Goal: Communication & Community: Answer question/provide support

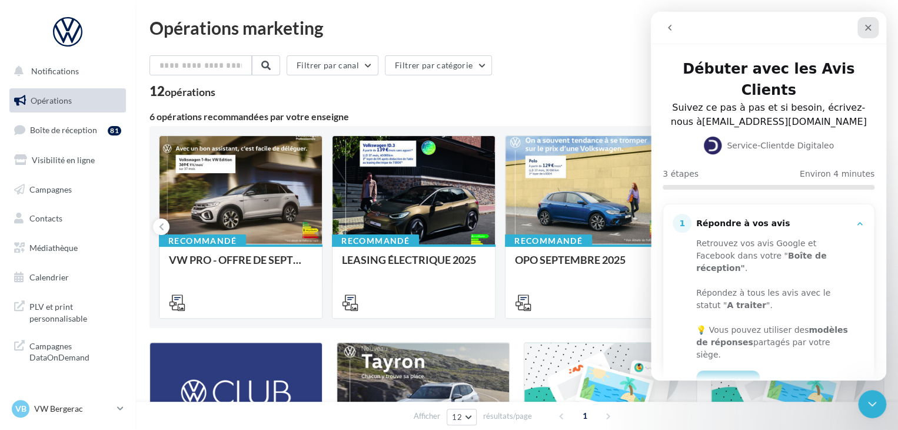
click at [868, 21] on div "Fermer" at bounding box center [868, 27] width 21 height 21
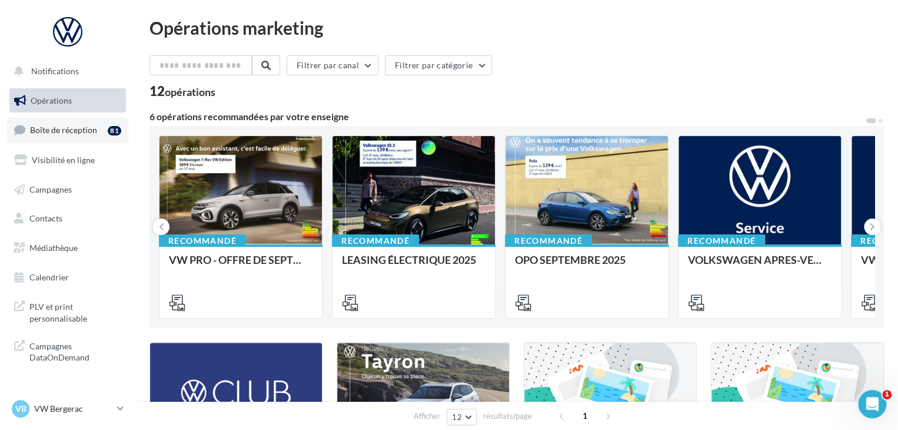
click at [101, 130] on link "Boîte de réception 81" at bounding box center [67, 129] width 121 height 25
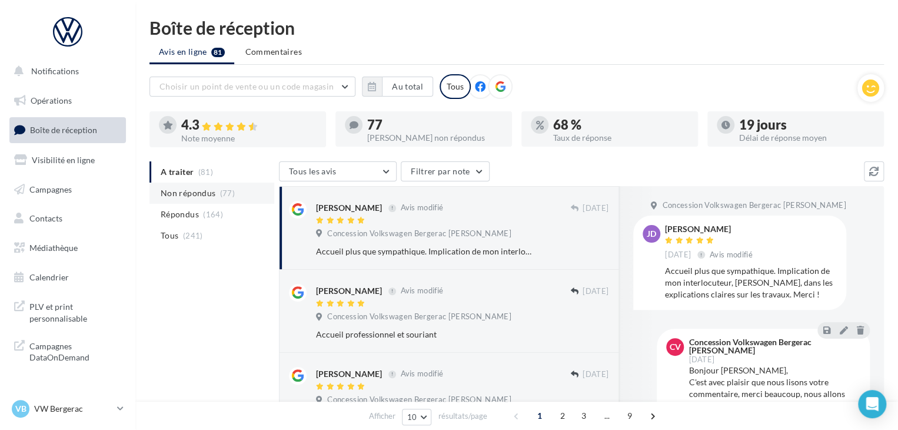
click at [222, 198] on li "Non répondus (77)" at bounding box center [212, 193] width 125 height 21
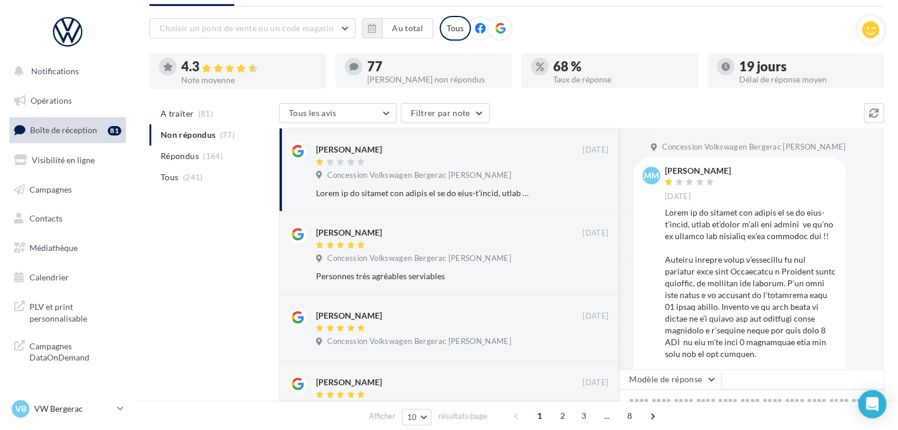
scroll to position [59, 0]
click at [110, 405] on p "VW Bergerac" at bounding box center [73, 409] width 78 height 12
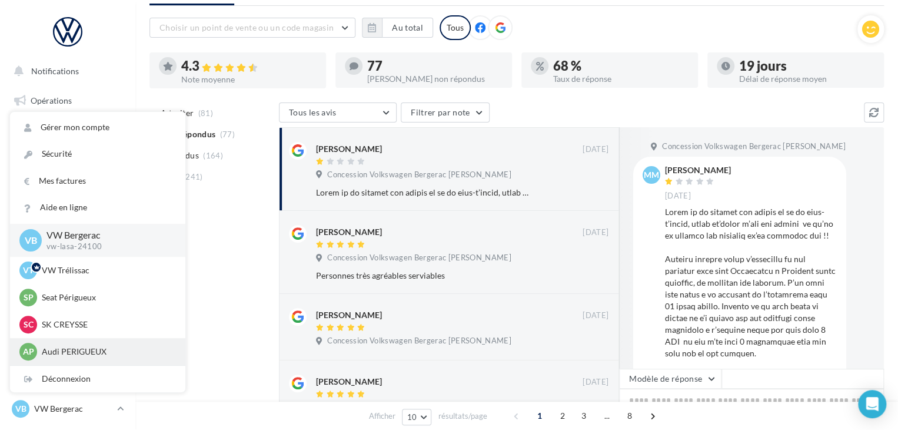
scroll to position [27, 0]
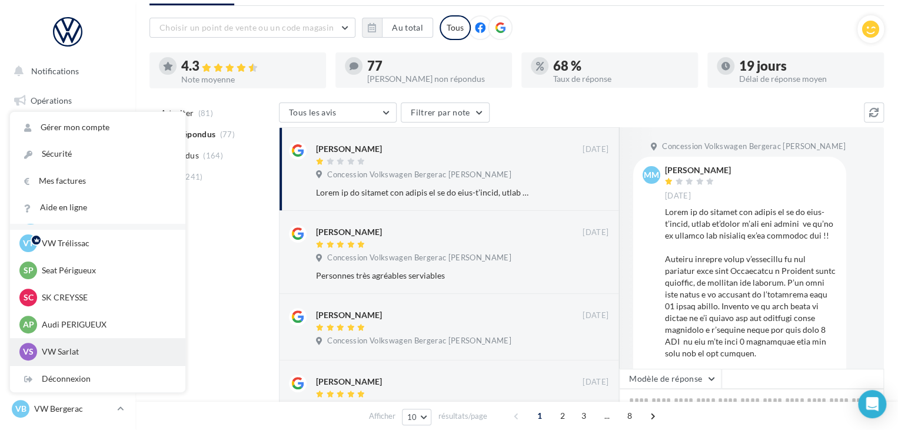
click at [93, 351] on p "VW Sarlat" at bounding box center [107, 352] width 130 height 12
